Goal: Information Seeking & Learning: Compare options

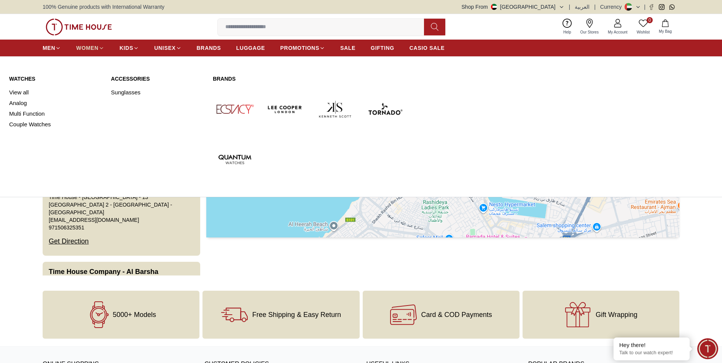
click at [85, 45] on span "WOMEN" at bounding box center [87, 48] width 22 height 8
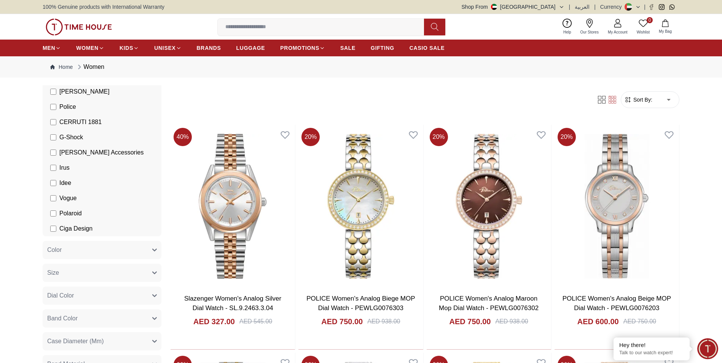
scroll to position [191, 0]
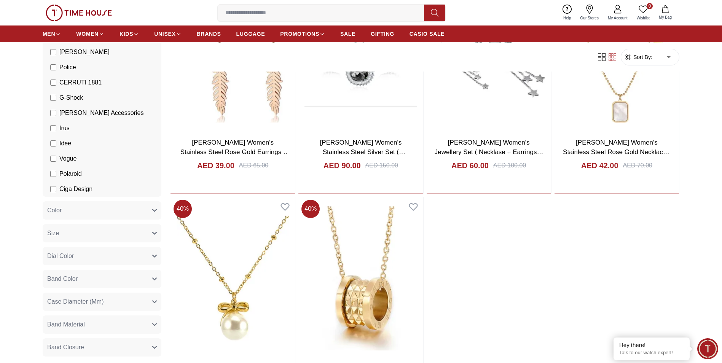
scroll to position [109, 0]
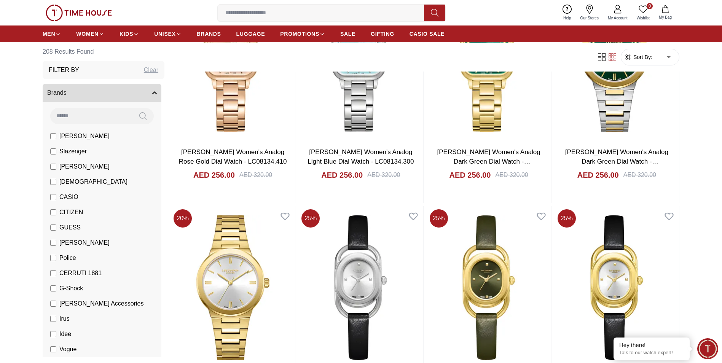
scroll to position [627, 0]
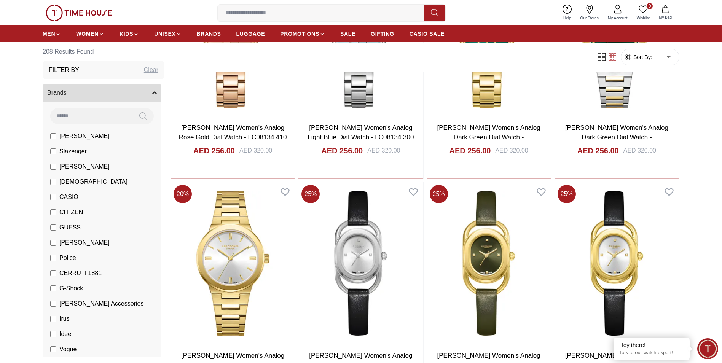
drag, startPoint x: 721, startPoint y: 211, endPoint x: 721, endPoint y: 254, distance: 43.4
click at [721, 254] on section "208 Results Found Filter By Clear Brands [PERSON_NAME] Slazenger [PERSON_NAME] …" at bounding box center [361, 56] width 722 height 1196
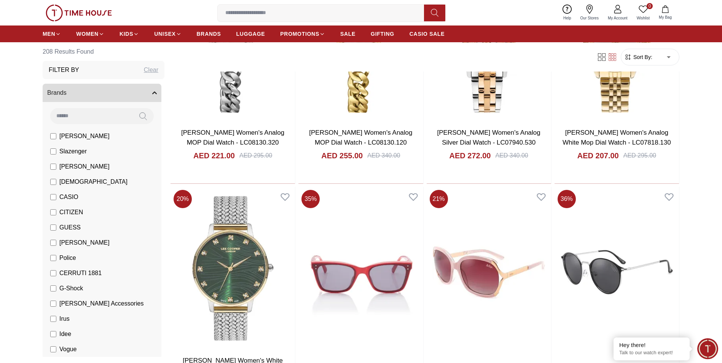
scroll to position [1786, 0]
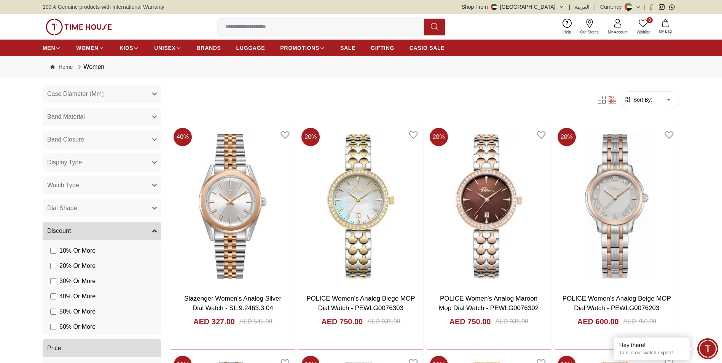
scroll to position [445, 0]
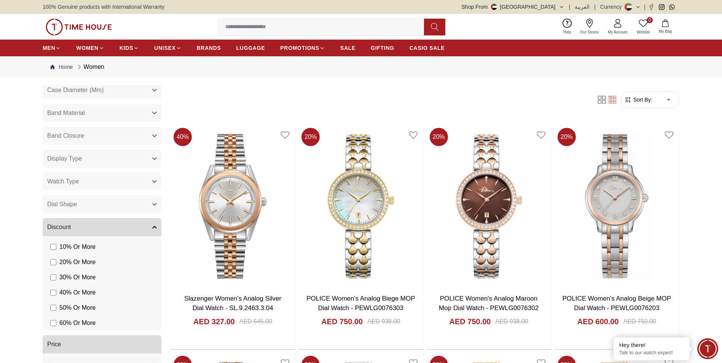
click at [121, 338] on button "Price" at bounding box center [102, 344] width 119 height 18
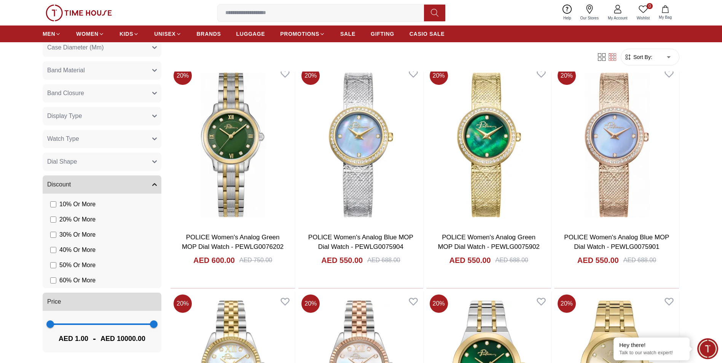
scroll to position [308, 0]
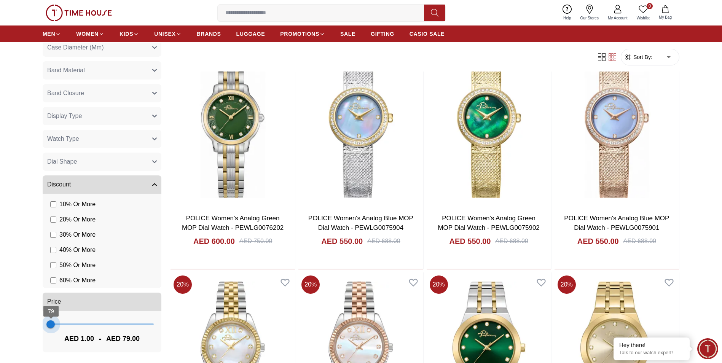
type input "***"
drag, startPoint x: 149, startPoint y: 325, endPoint x: 52, endPoint y: 329, distance: 97.2
click at [52, 328] on span "157" at bounding box center [52, 325] width 8 height 8
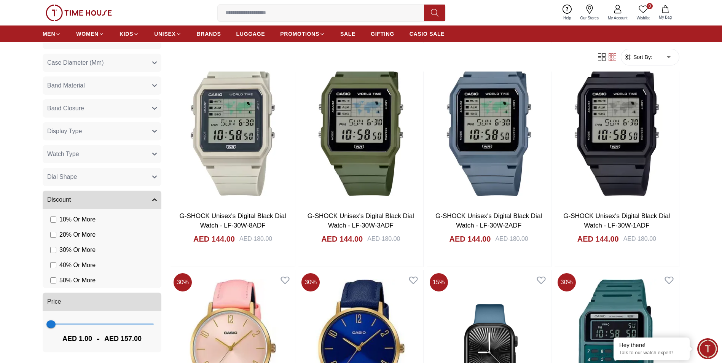
scroll to position [944, 0]
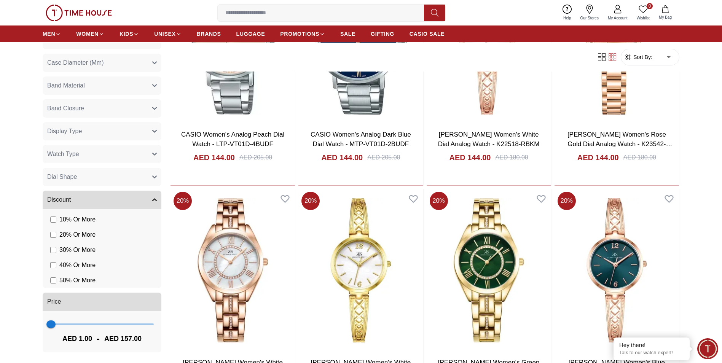
scroll to position [1381, 0]
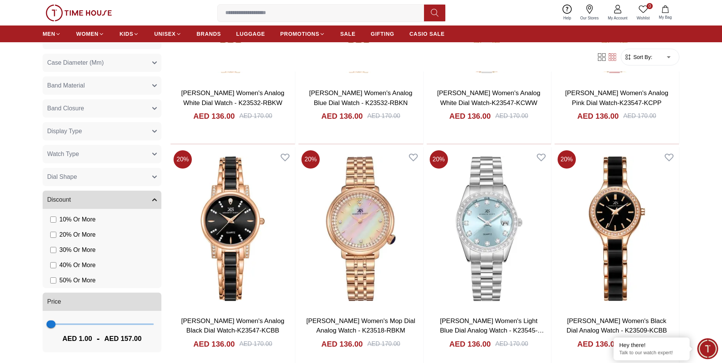
scroll to position [2958, 0]
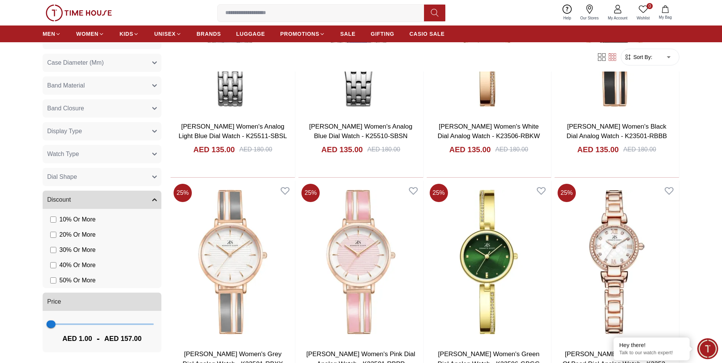
scroll to position [3972, 0]
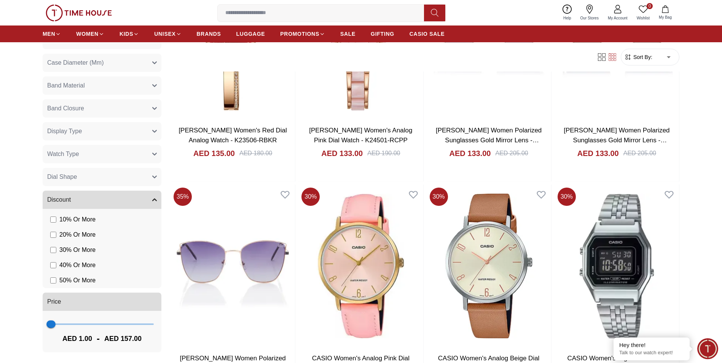
scroll to position [4500, 0]
